Goal: Entertainment & Leisure: Consume media (video, audio)

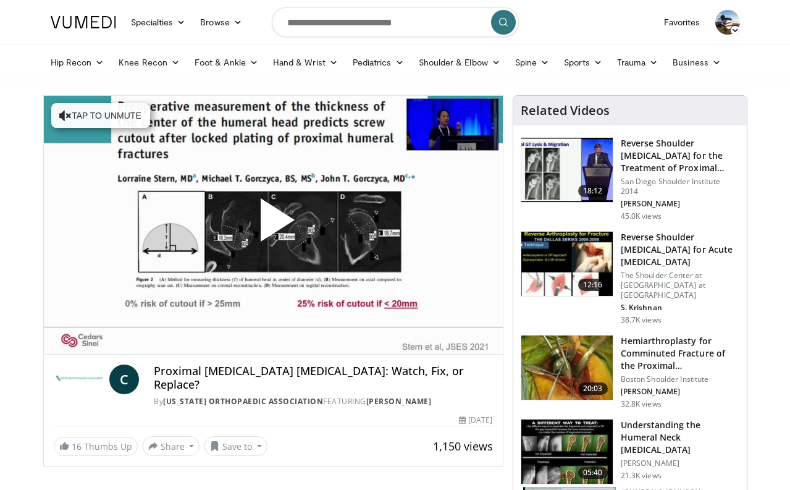
click at [273, 225] on span "Video Player" at bounding box center [273, 225] width 0 height 0
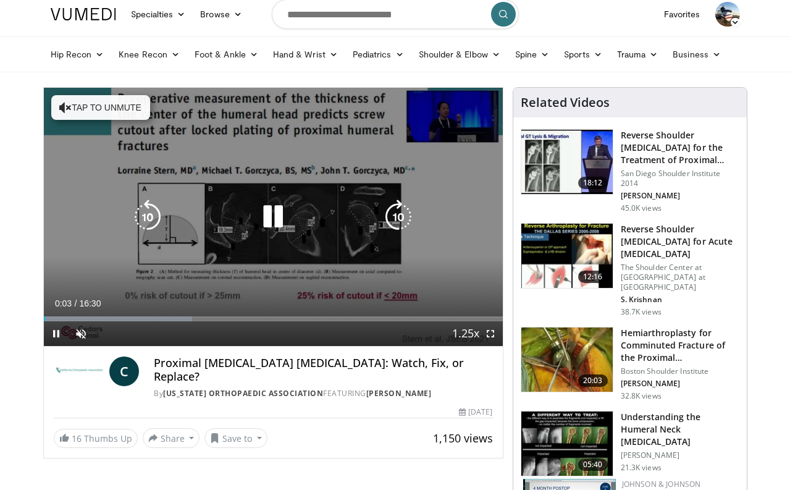
scroll to position [9, 0]
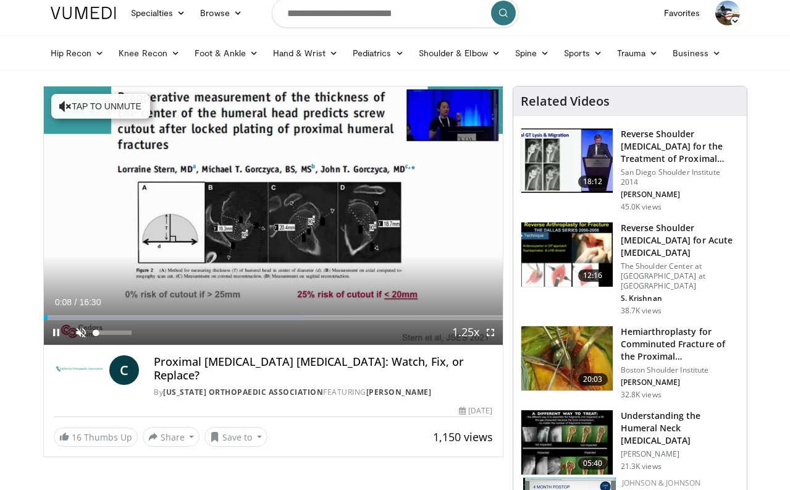
click at [80, 331] on span "Video Player" at bounding box center [81, 332] width 25 height 25
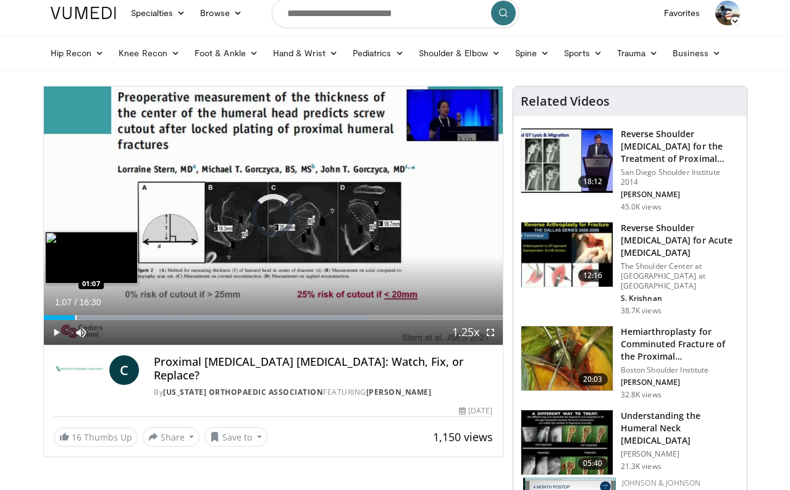
click at [75, 318] on div "Progress Bar" at bounding box center [75, 317] width 1 height 5
click at [99, 318] on div "Progress Bar" at bounding box center [99, 317] width 1 height 5
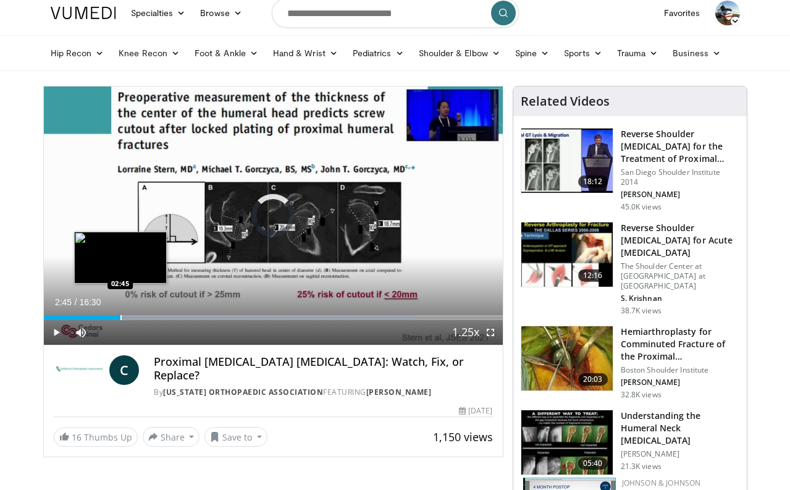
click at [120, 316] on div "Progress Bar" at bounding box center [120, 317] width 1 height 5
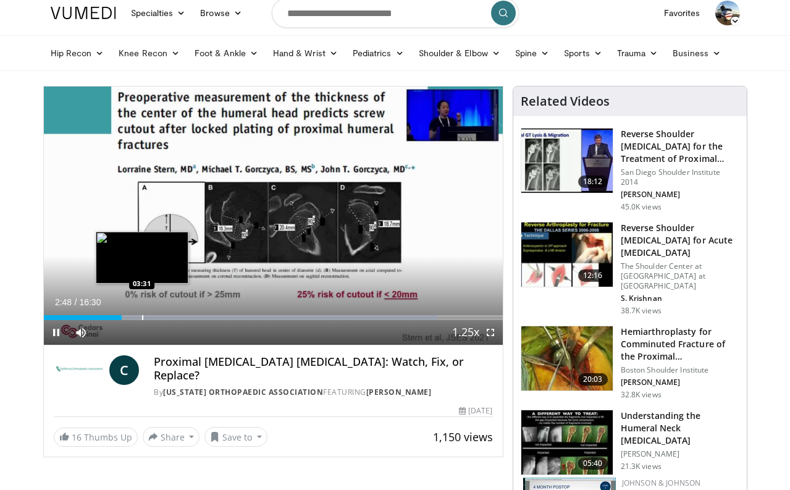
click at [141, 316] on div "Loaded : 85.85% 02:48 03:31" at bounding box center [273, 317] width 459 height 5
click at [160, 317] on div "Progress Bar" at bounding box center [160, 317] width 1 height 5
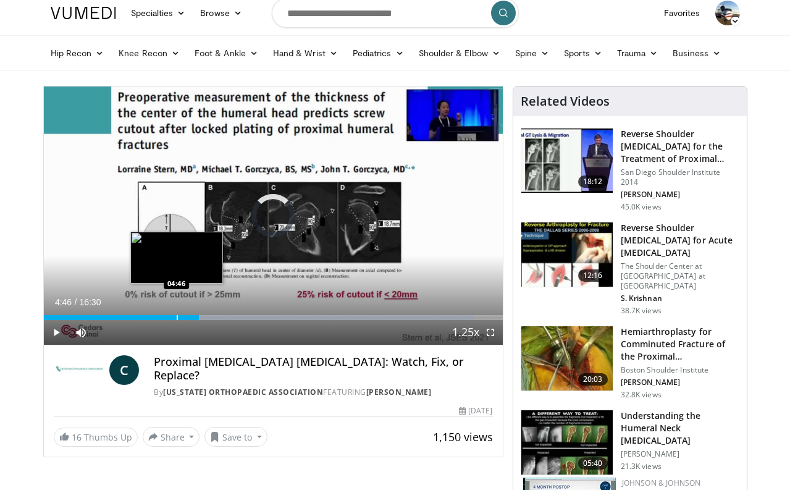
click at [177, 318] on div "Progress Bar" at bounding box center [177, 317] width 1 height 5
click at [174, 317] on div "Progress Bar" at bounding box center [174, 317] width 1 height 5
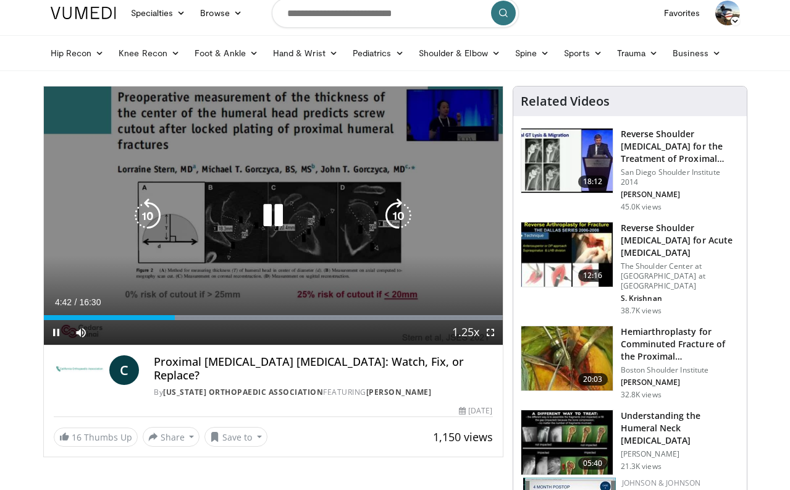
click at [280, 211] on icon "Video Player" at bounding box center [273, 215] width 35 height 35
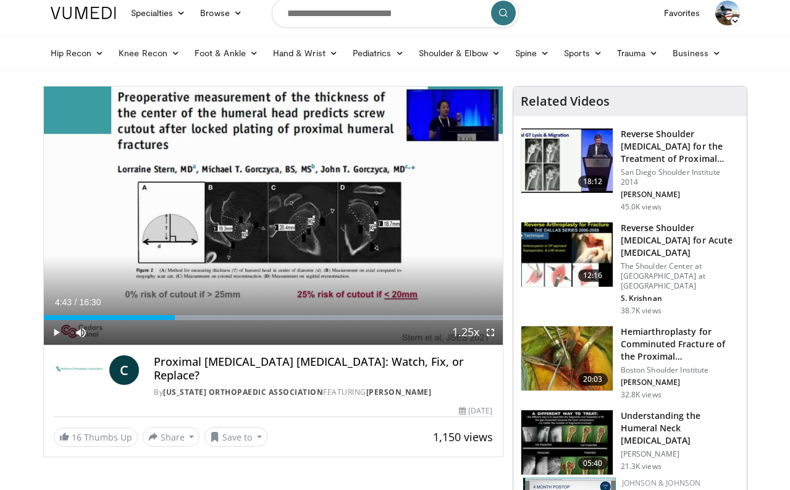
click at [53, 329] on span "Video Player" at bounding box center [56, 332] width 25 height 25
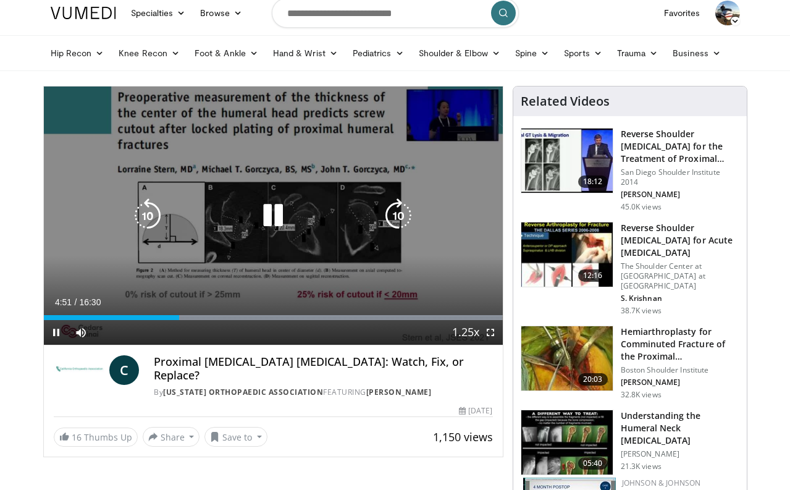
click at [277, 216] on icon "Video Player" at bounding box center [273, 215] width 35 height 35
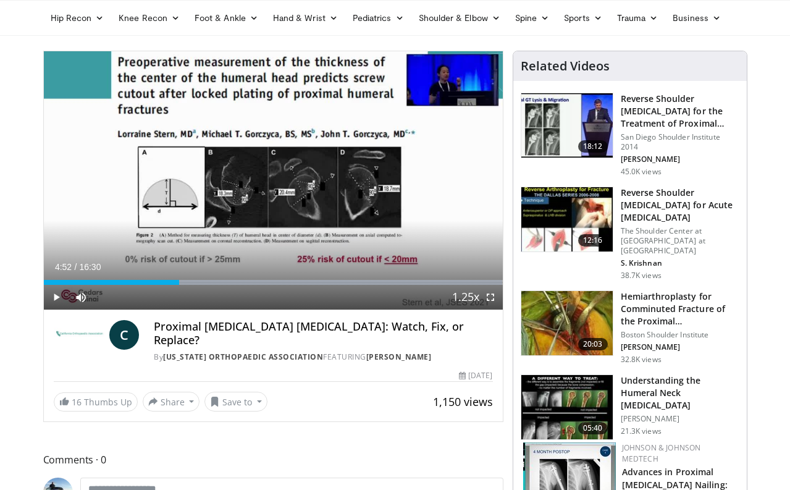
scroll to position [40, 0]
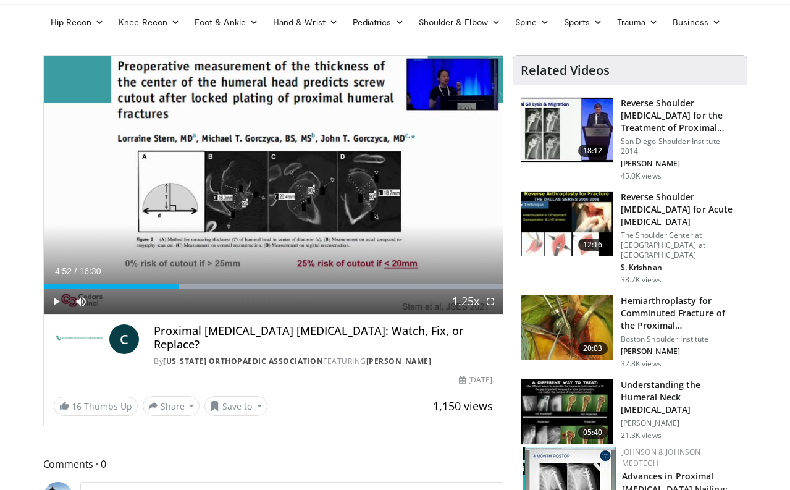
click at [484, 332] on h4 "Proximal [MEDICAL_DATA] [MEDICAL_DATA]: Watch, Fix, or Replace?" at bounding box center [323, 337] width 339 height 27
